Goal: Information Seeking & Learning: Stay updated

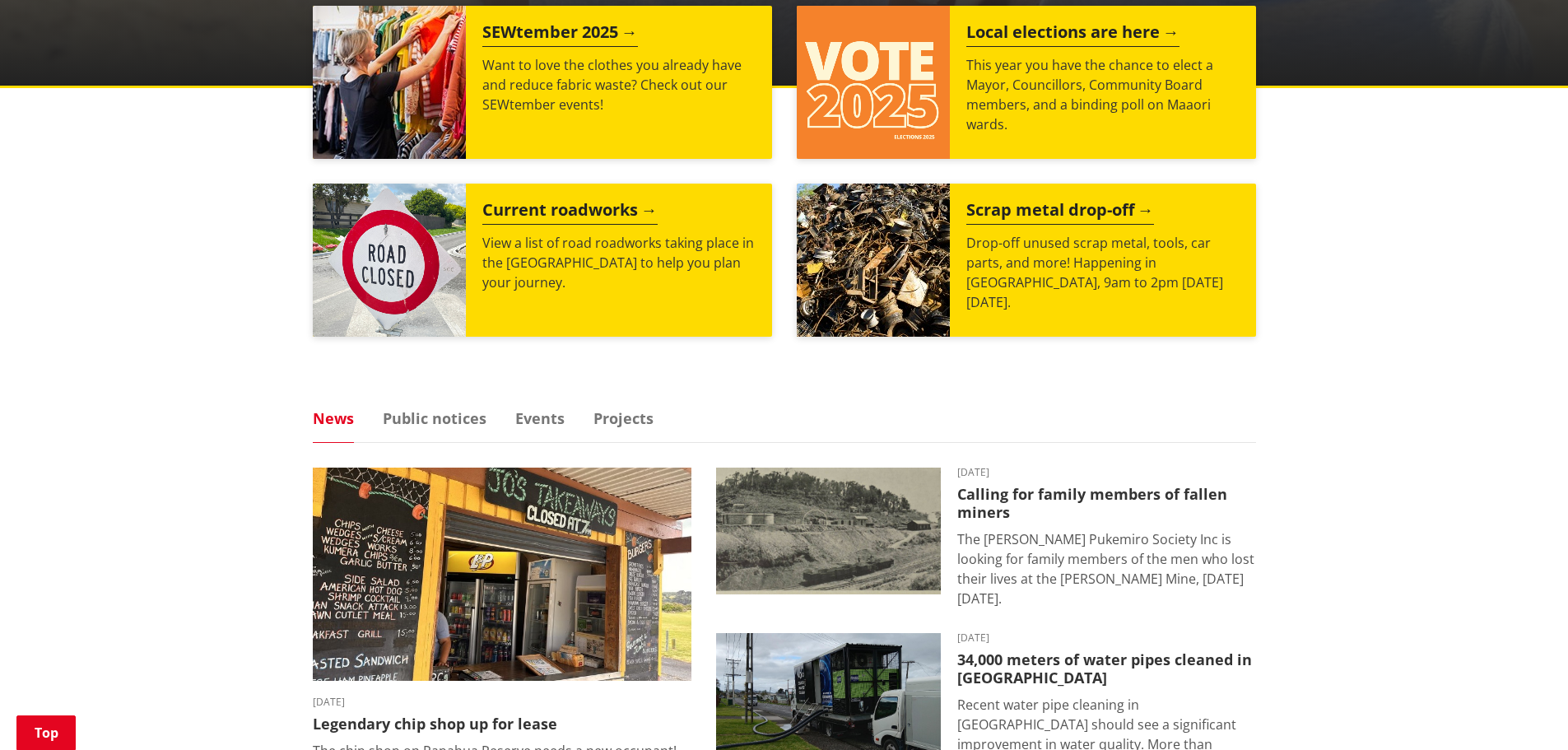
scroll to position [741, 0]
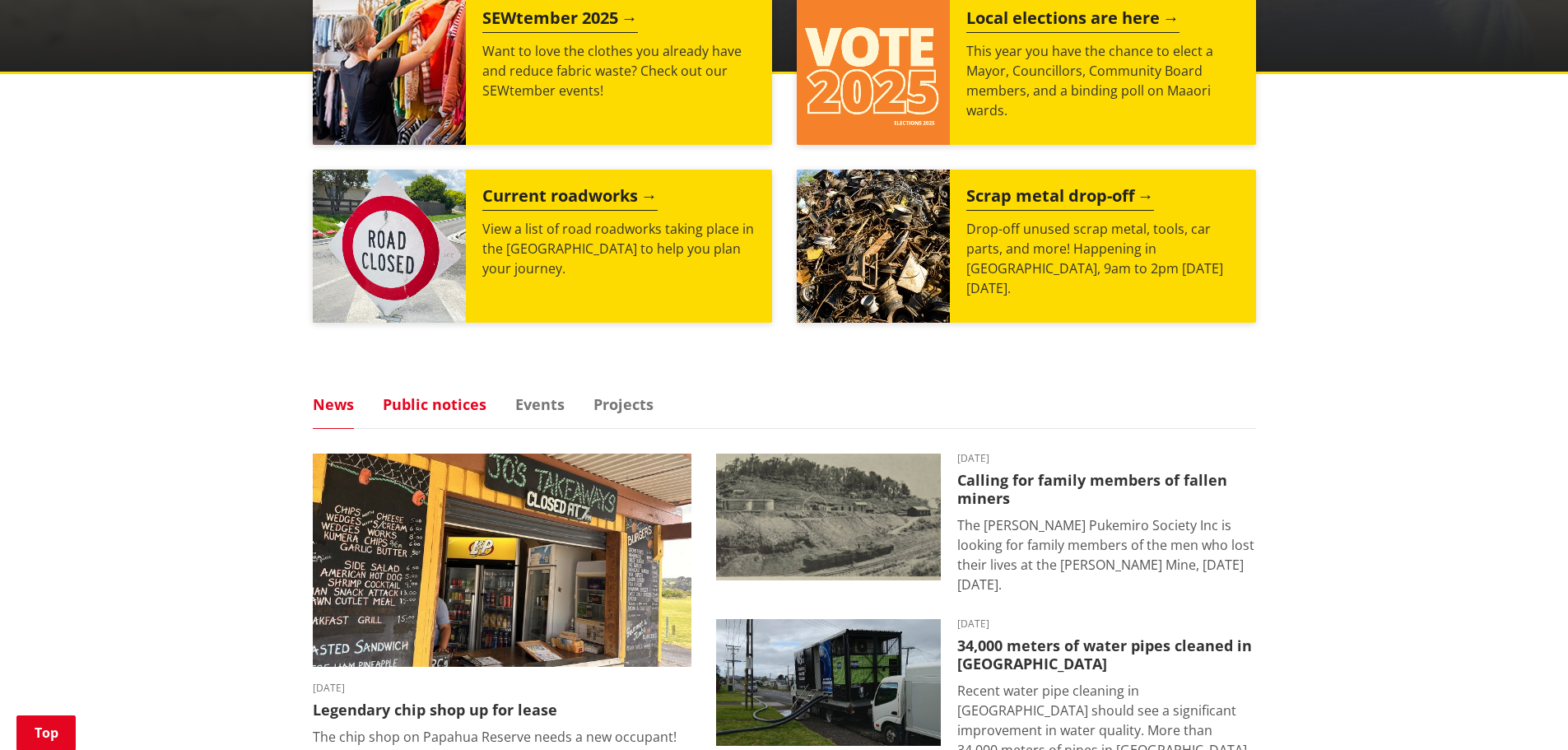
click at [436, 401] on link "Public notices" at bounding box center [434, 404] width 104 height 15
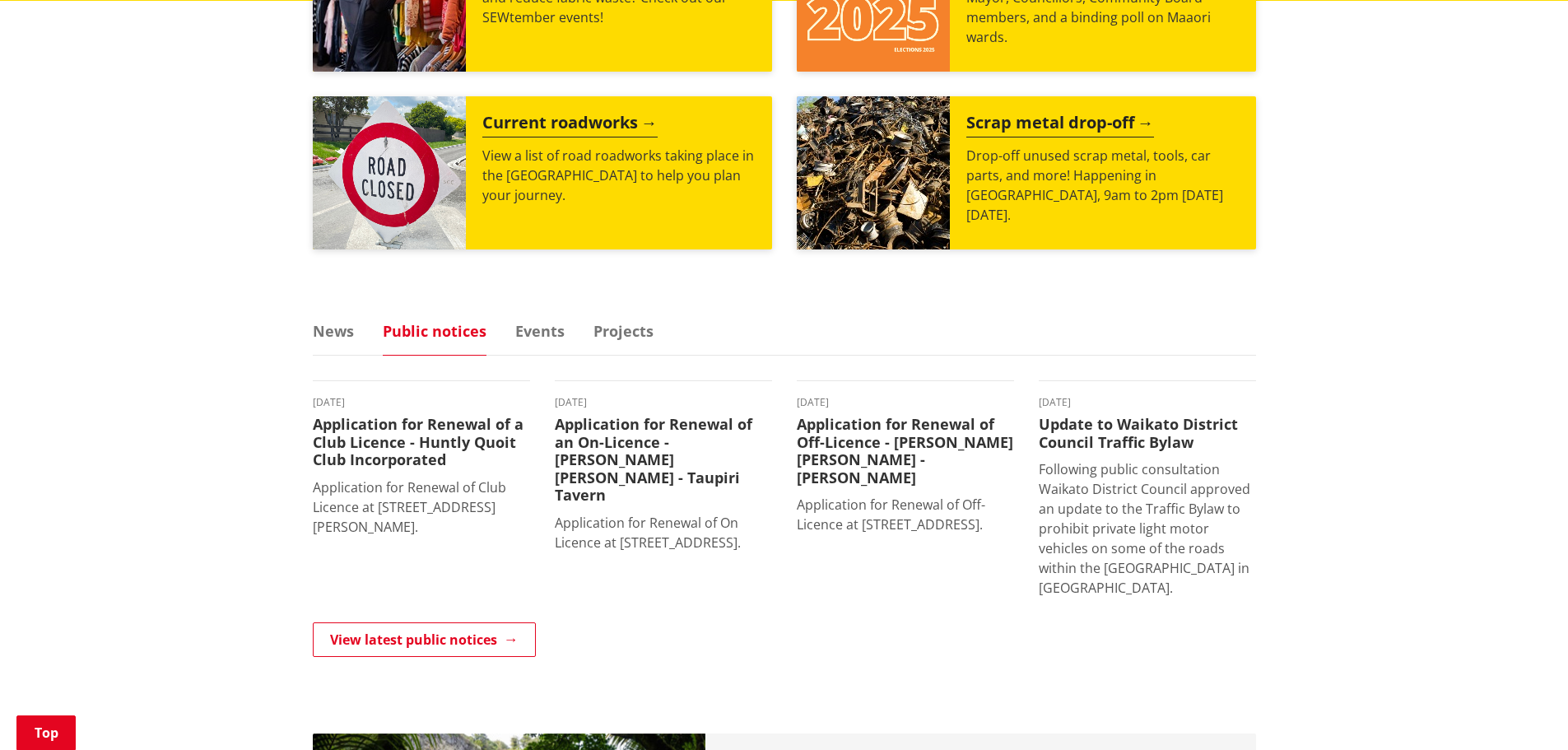
scroll to position [906, 0]
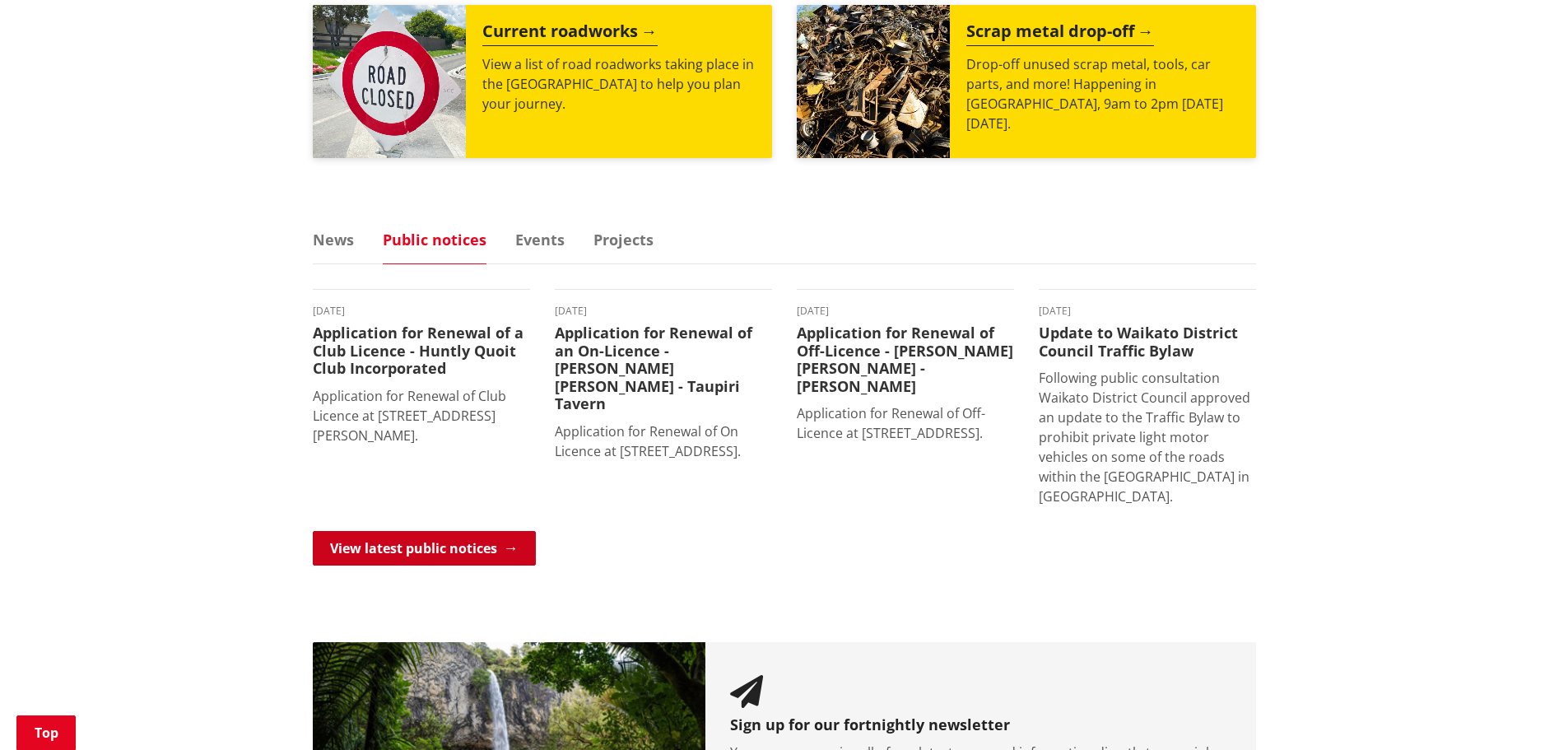
click at [410, 546] on link "View latest public notices" at bounding box center [424, 548] width 223 height 35
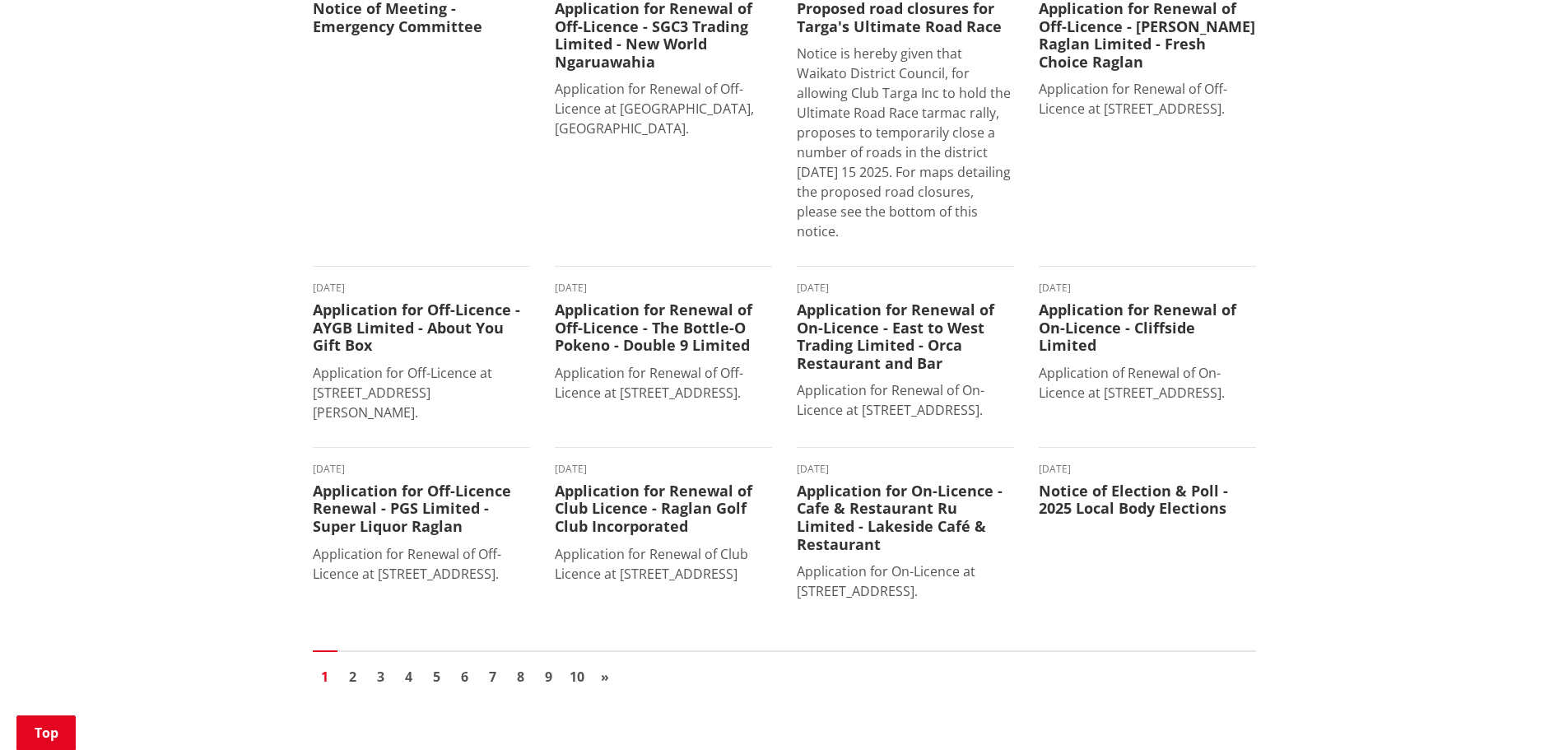
scroll to position [1317, 0]
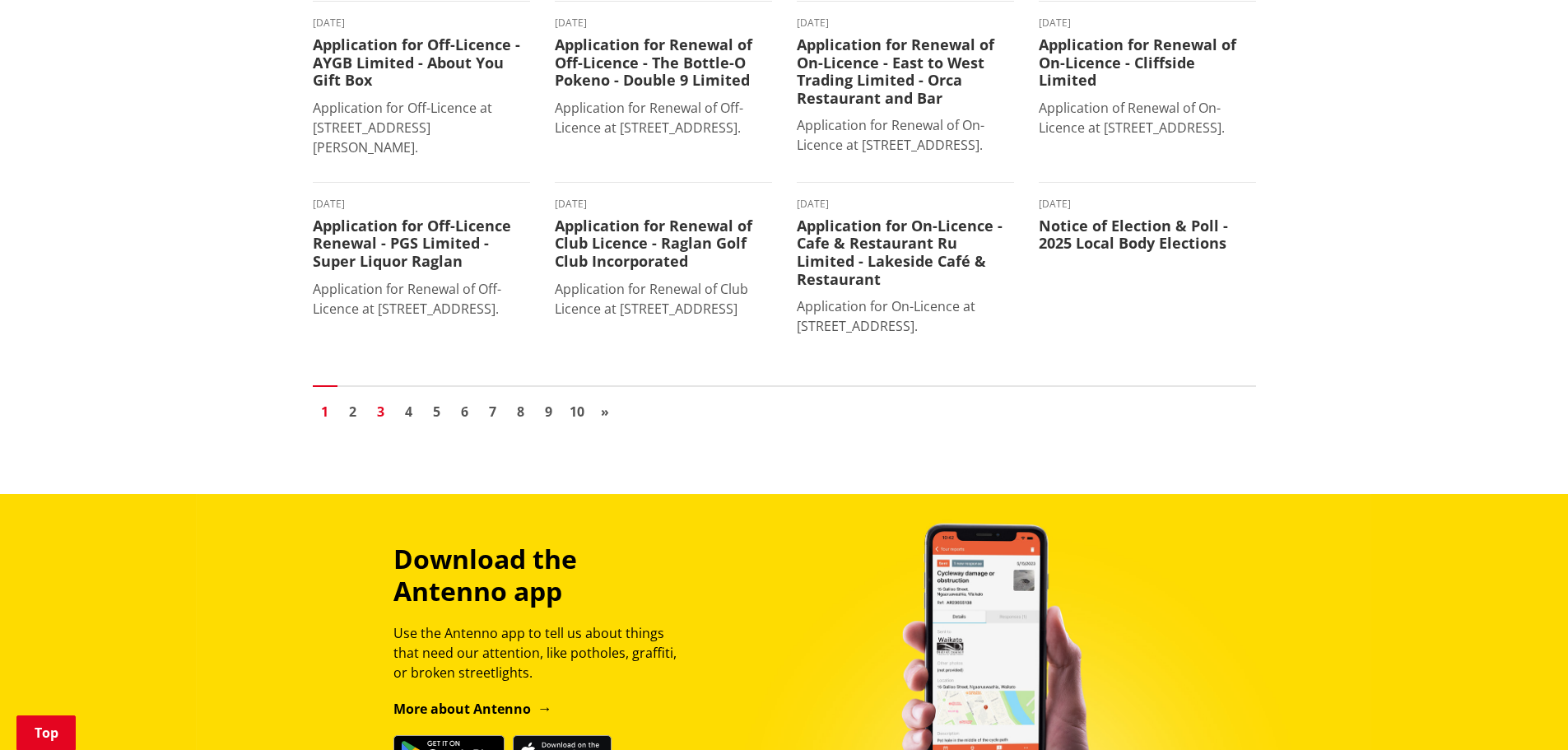
click at [385, 401] on link "3" at bounding box center [381, 412] width 25 height 25
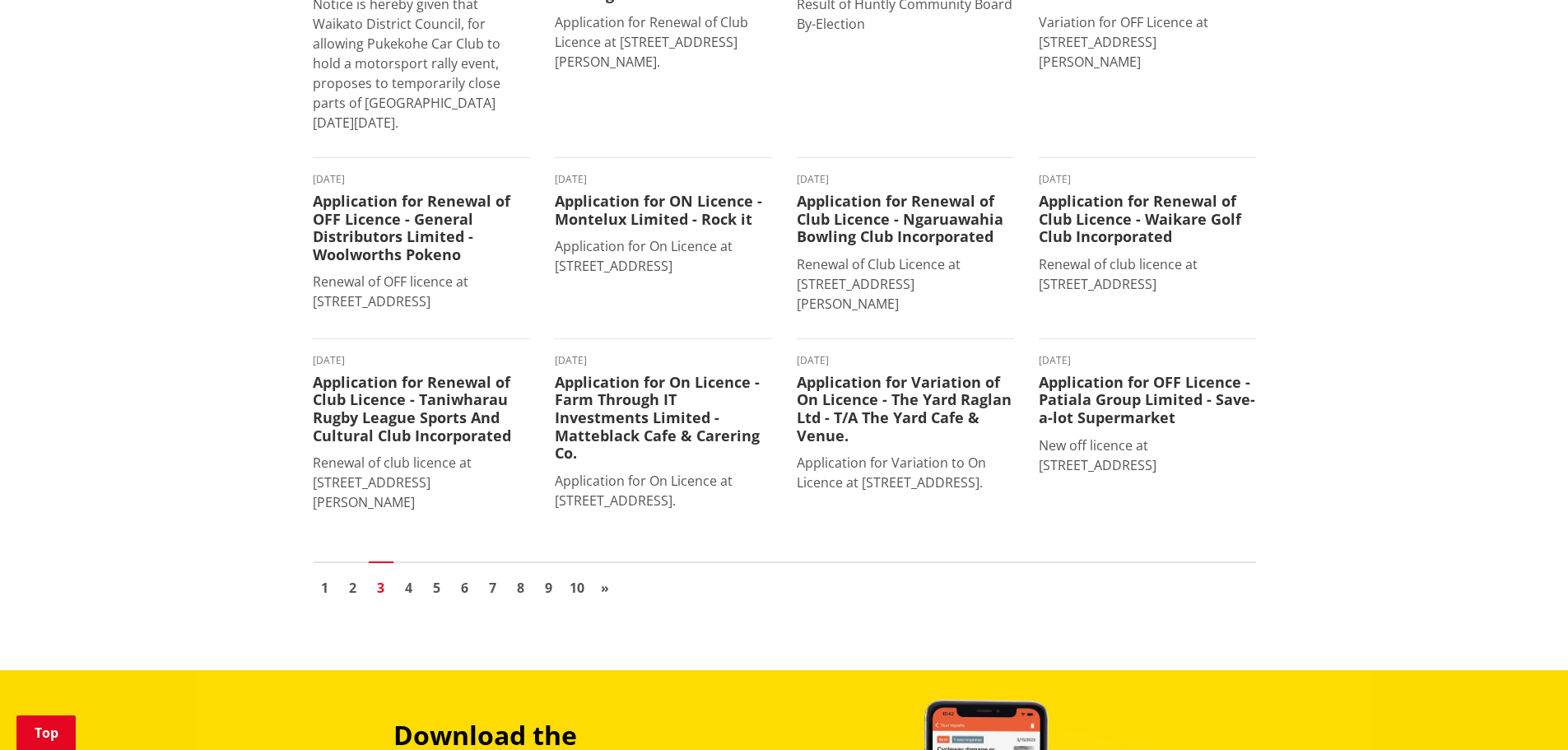
scroll to position [1070, 0]
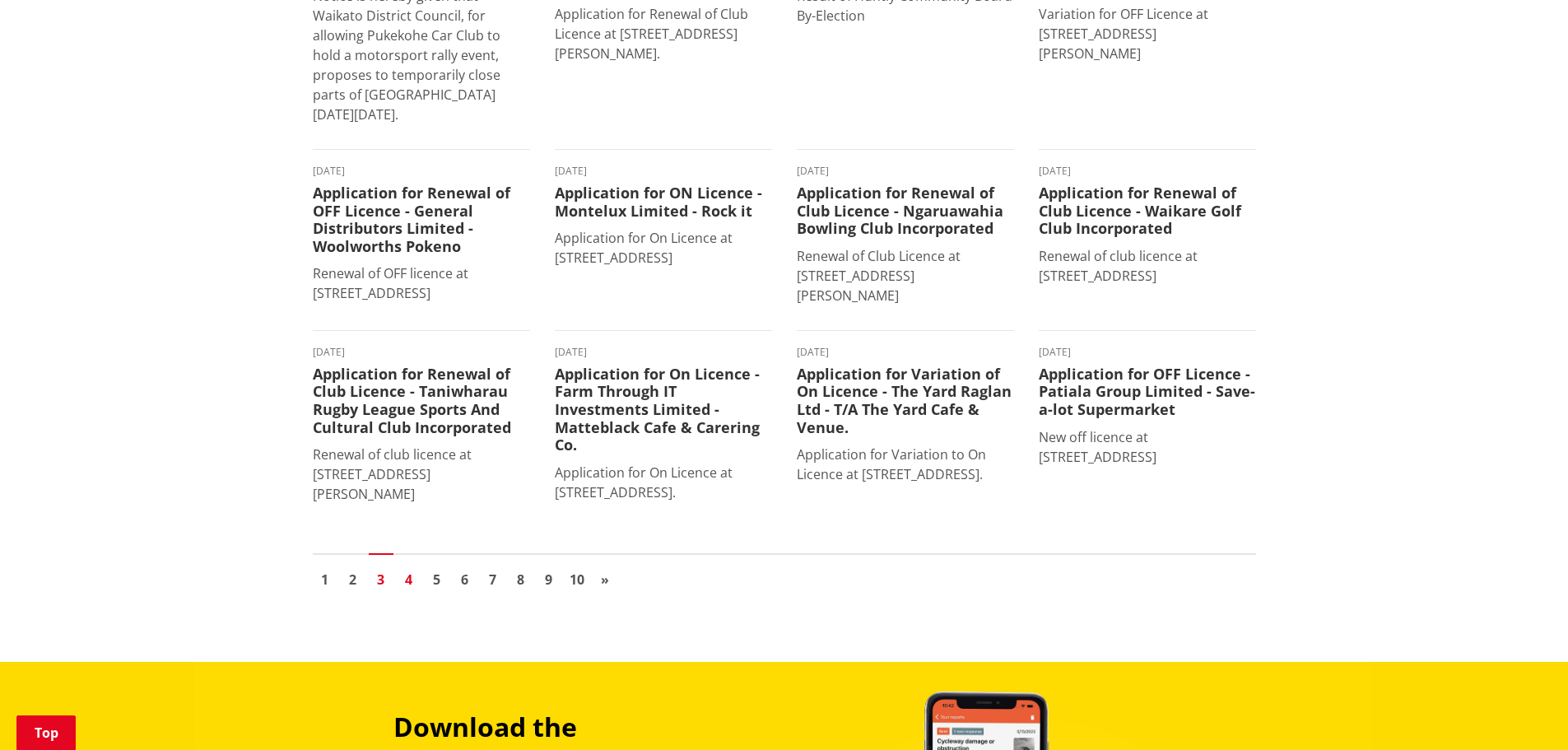
click at [414, 591] on link "4" at bounding box center [409, 580] width 25 height 25
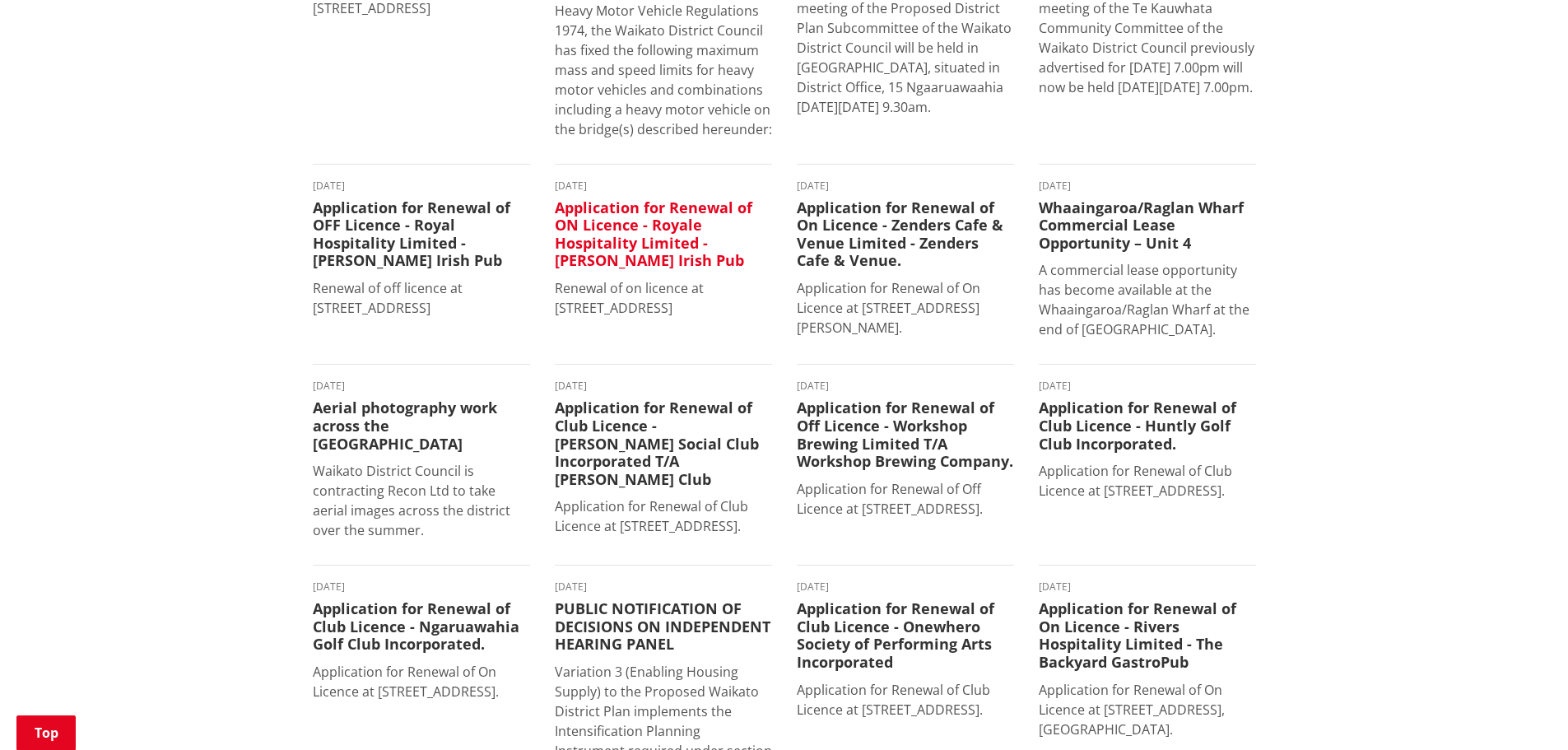
scroll to position [576, 0]
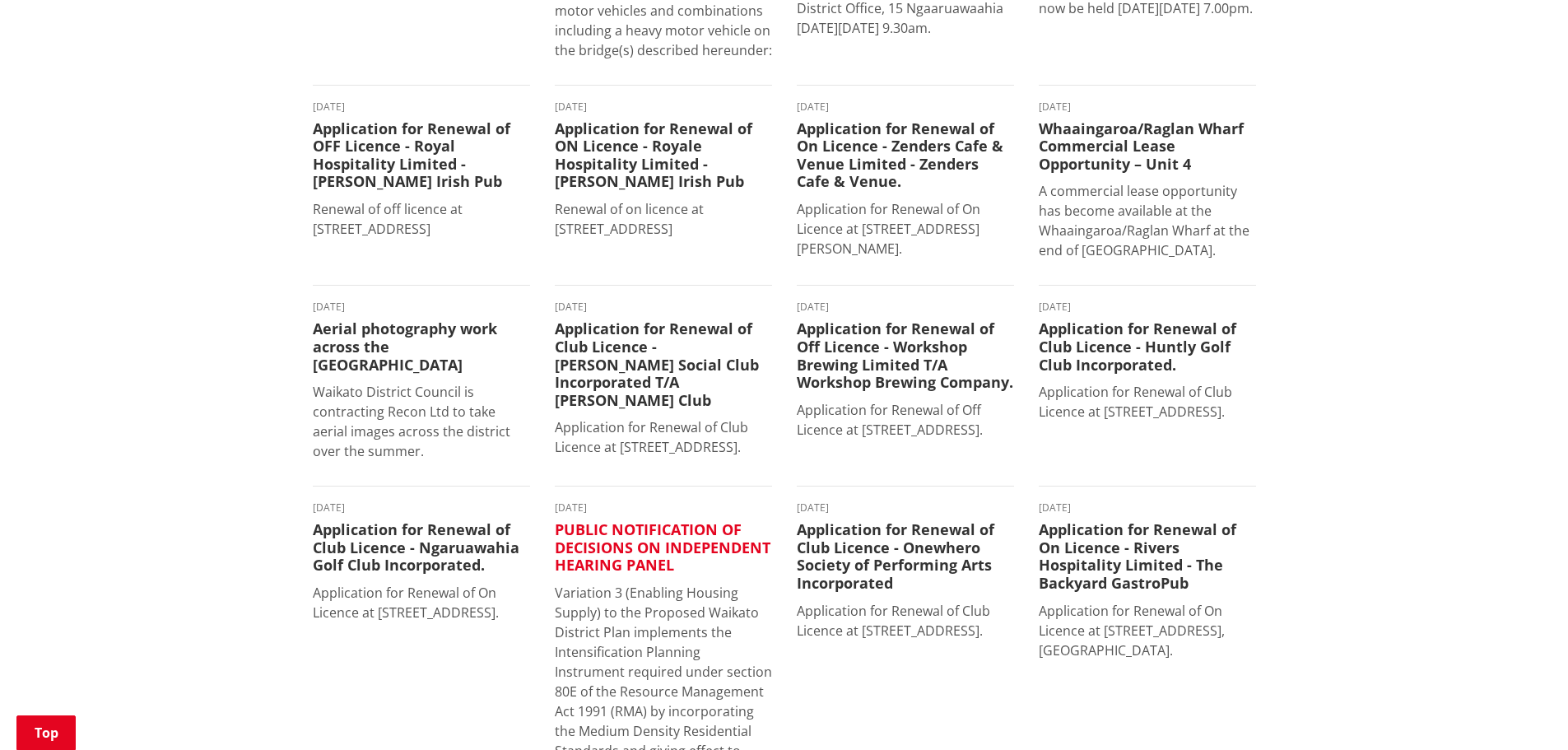
click at [644, 531] on h3 "PUBLIC NOTIFICATION OF DECISIONS ON INDEPENDENT HEARING PANEL" at bounding box center [663, 547] width 217 height 53
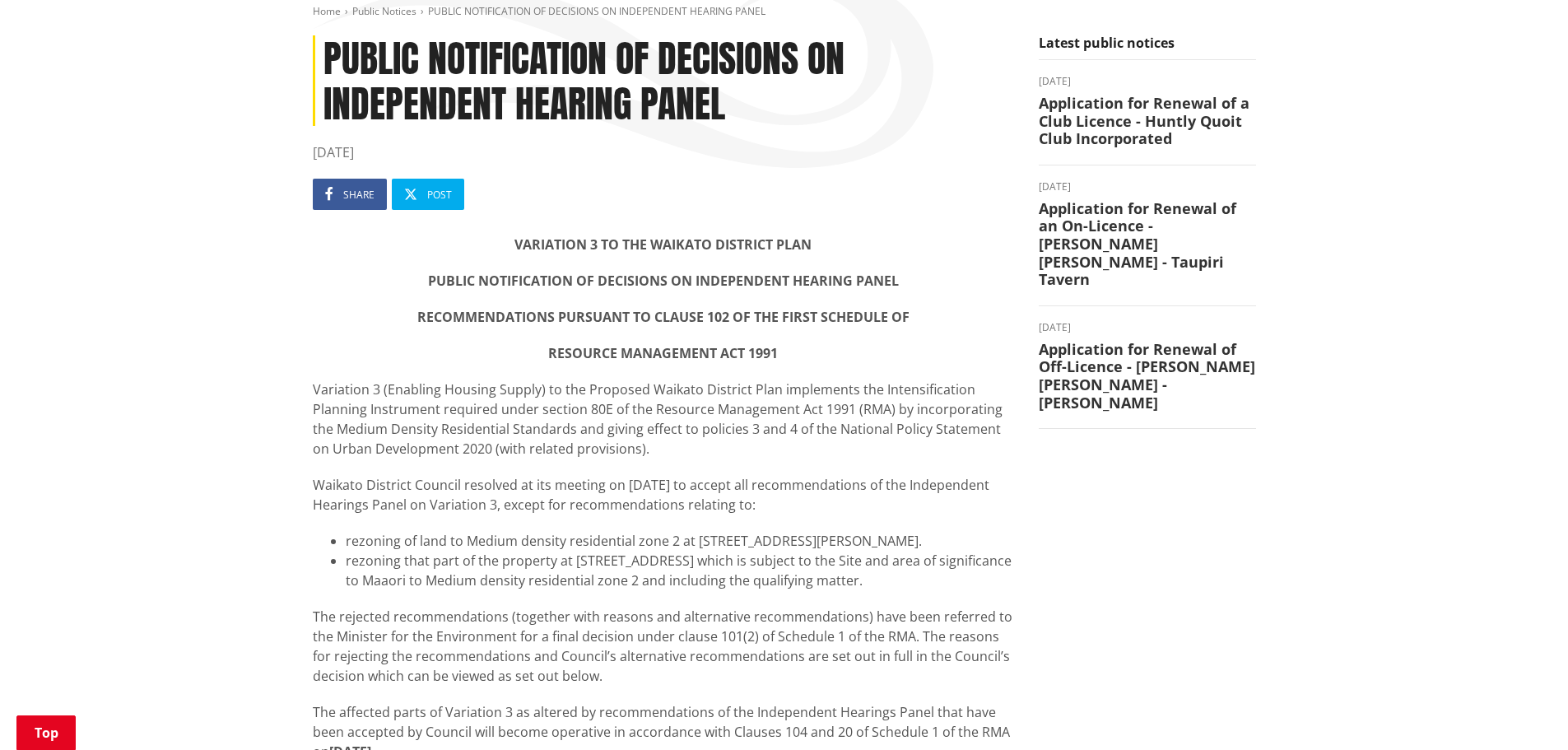
scroll to position [329, 0]
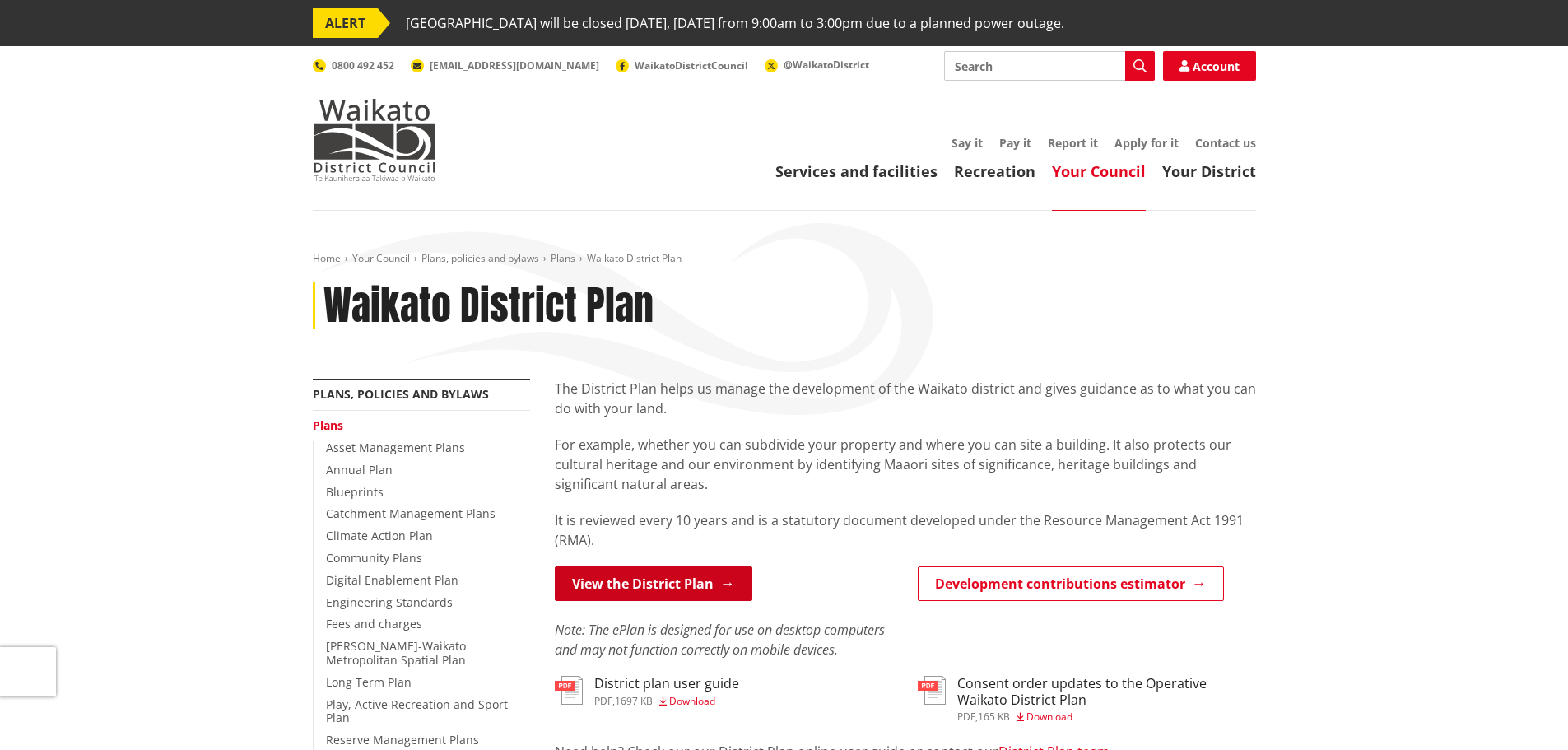
click at [630, 576] on link "View the District Plan" at bounding box center [653, 584] width 197 height 35
